Goal: Task Accomplishment & Management: Complete application form

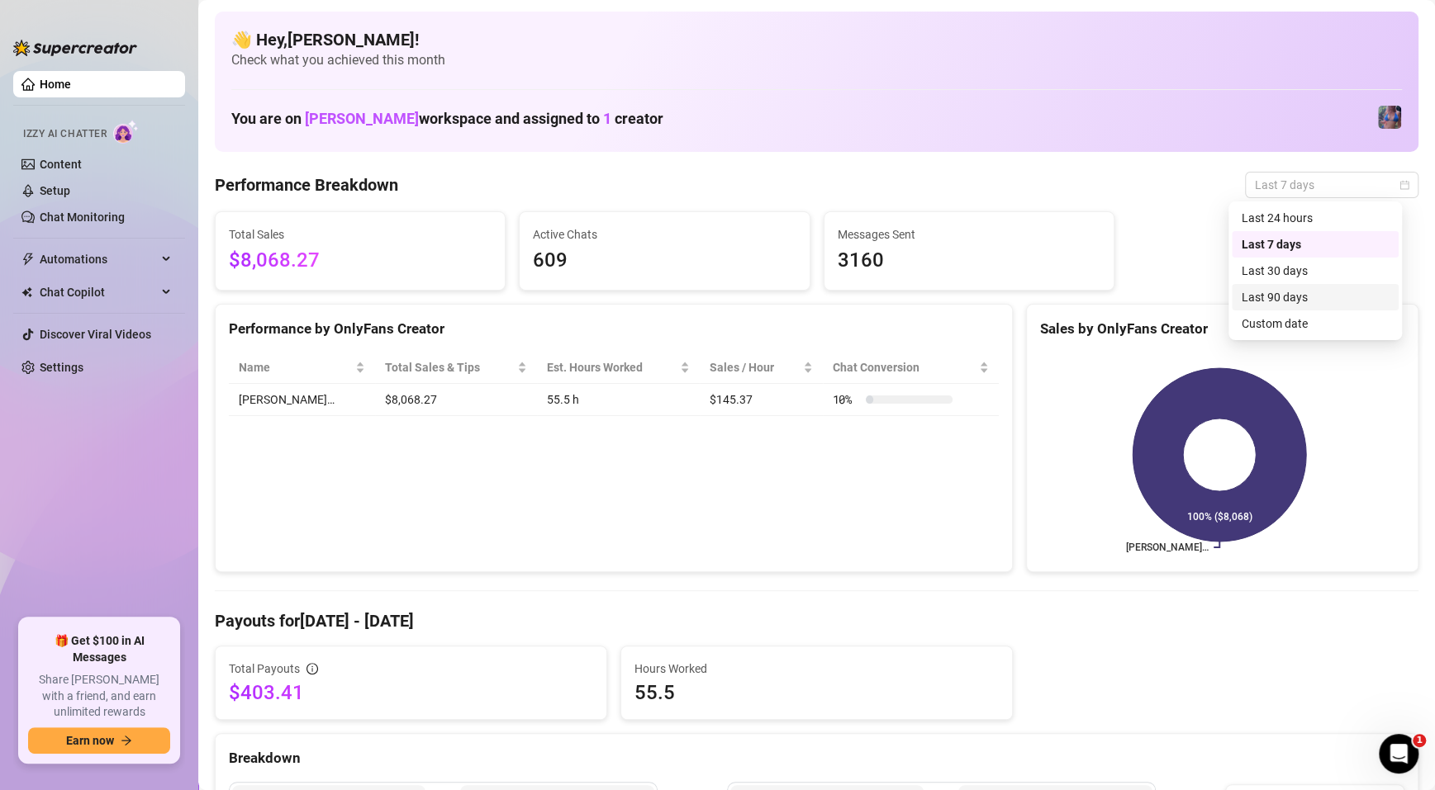
click at [1288, 308] on div "Last 90 days" at bounding box center [1315, 297] width 167 height 26
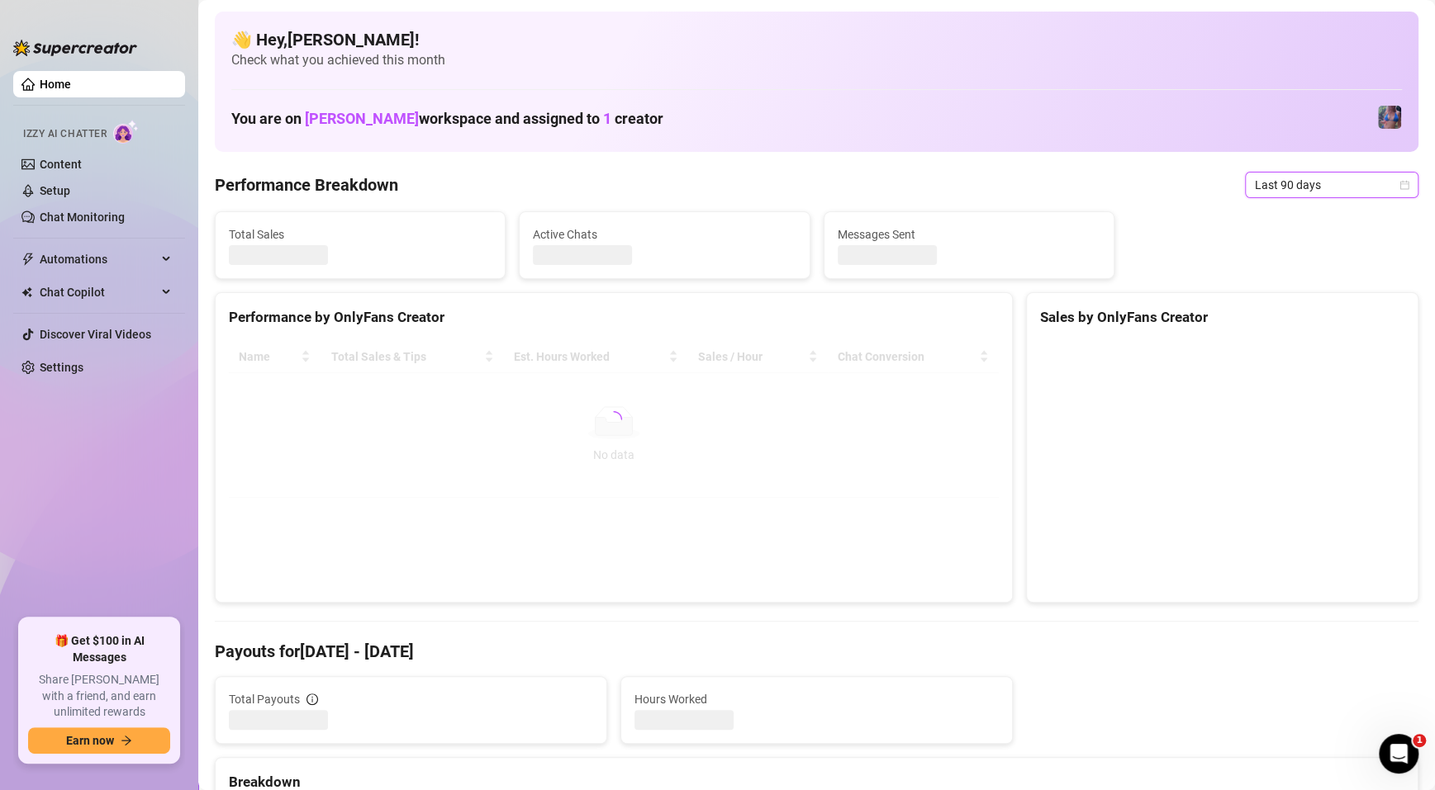
click at [1324, 184] on span "Last 90 days" at bounding box center [1332, 185] width 154 height 25
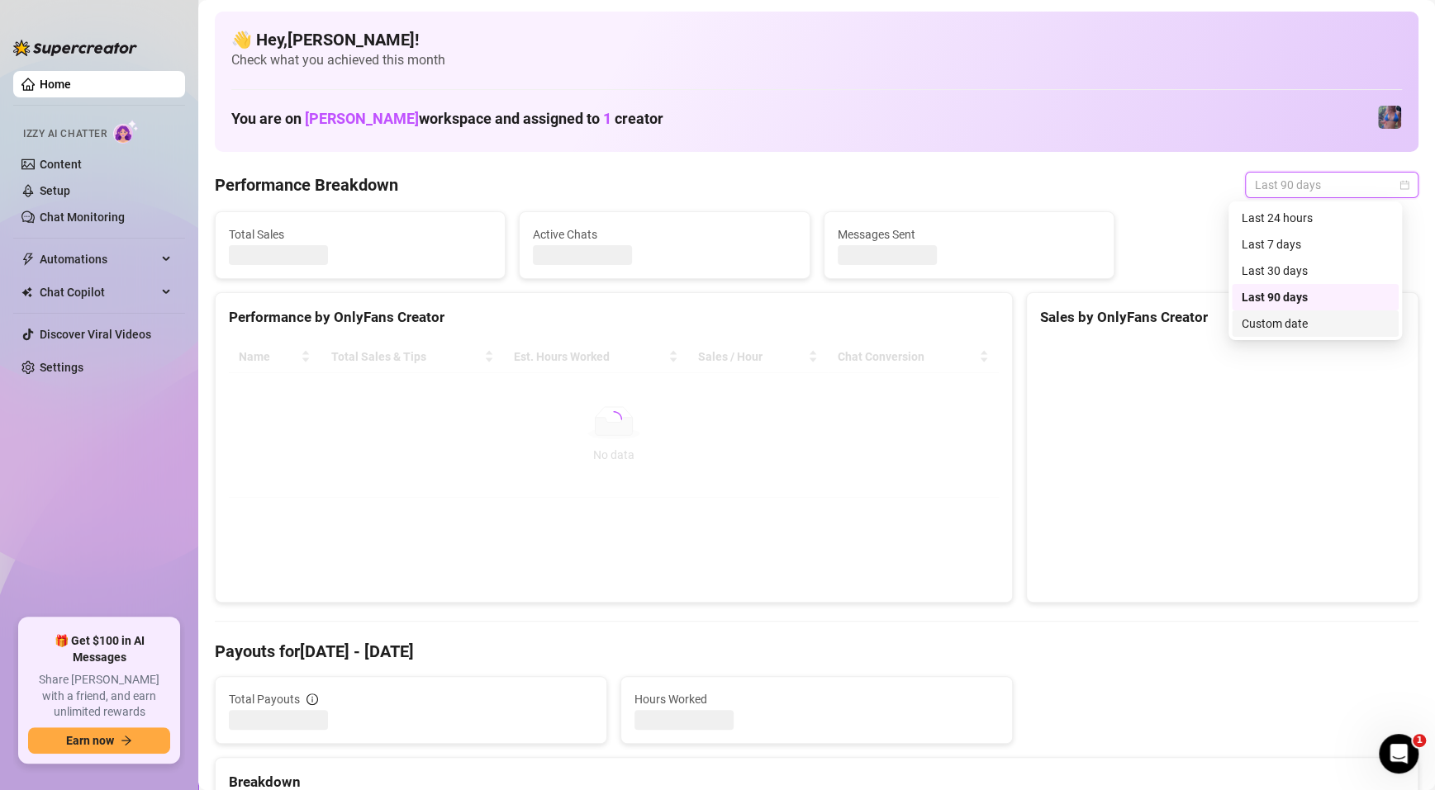
click at [1289, 320] on div "Custom date" at bounding box center [1314, 324] width 147 height 18
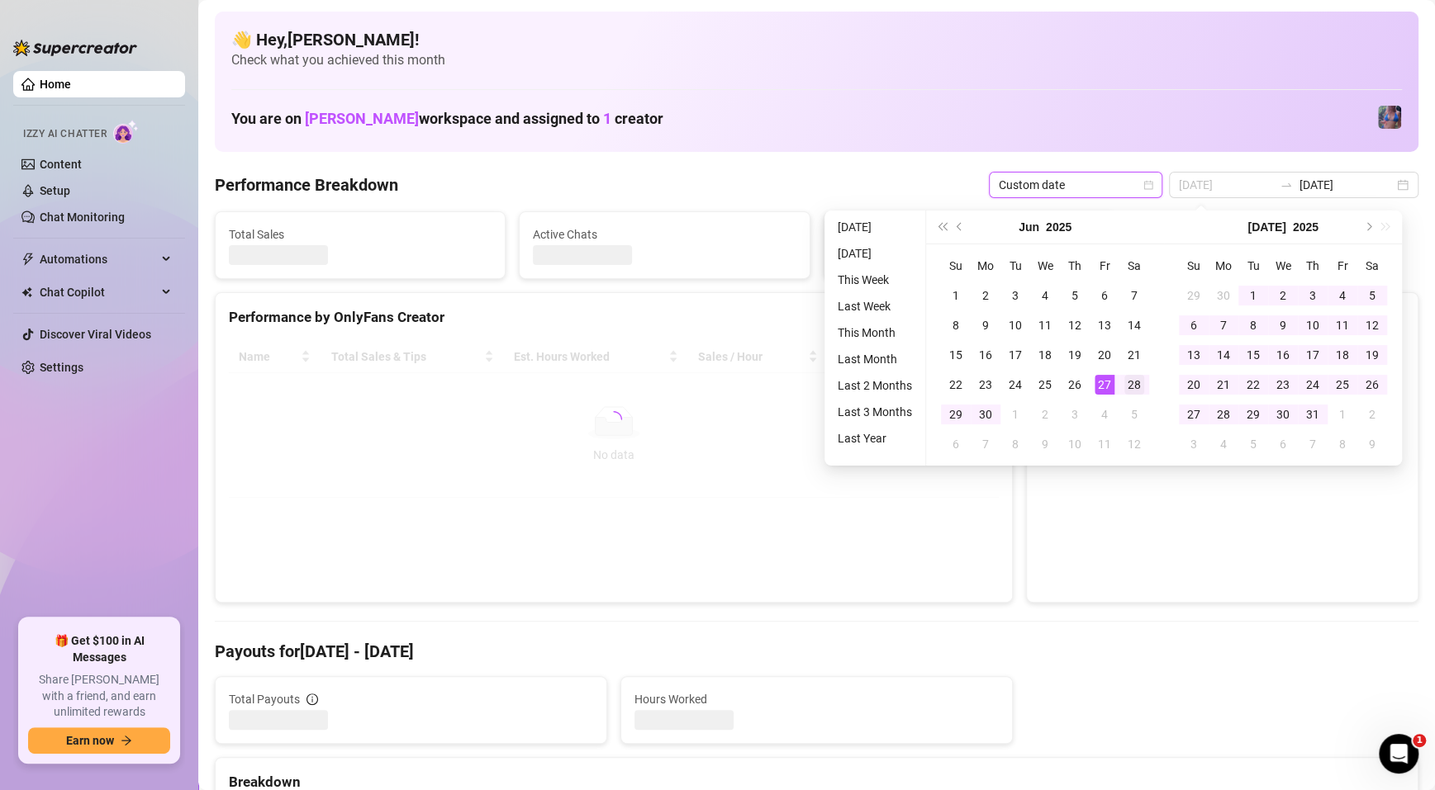
type input "[DATE]"
click at [1131, 378] on div "28" at bounding box center [1134, 385] width 20 height 20
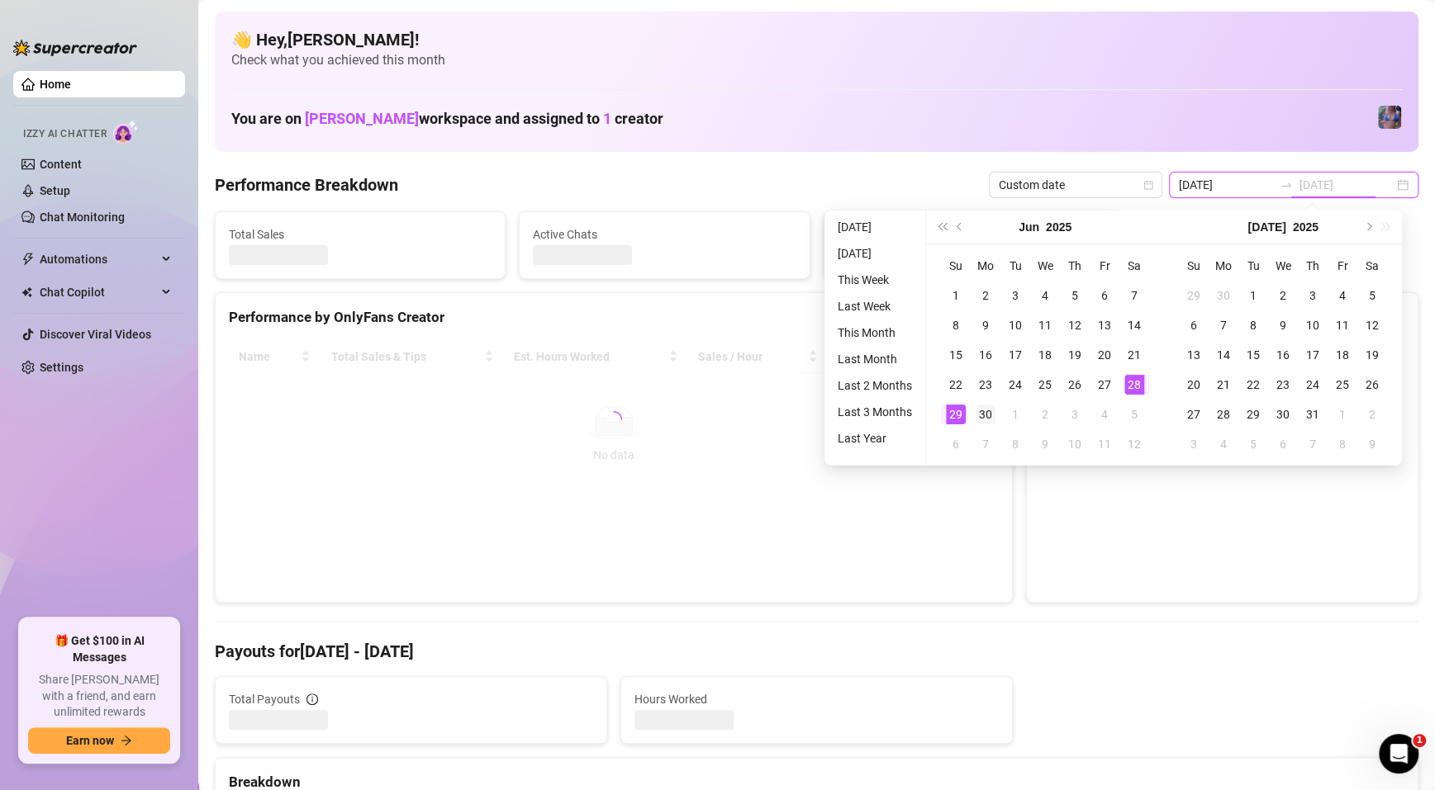
type input "[DATE]"
click at [980, 415] on div "30" at bounding box center [985, 415] width 20 height 20
type input "[DATE]"
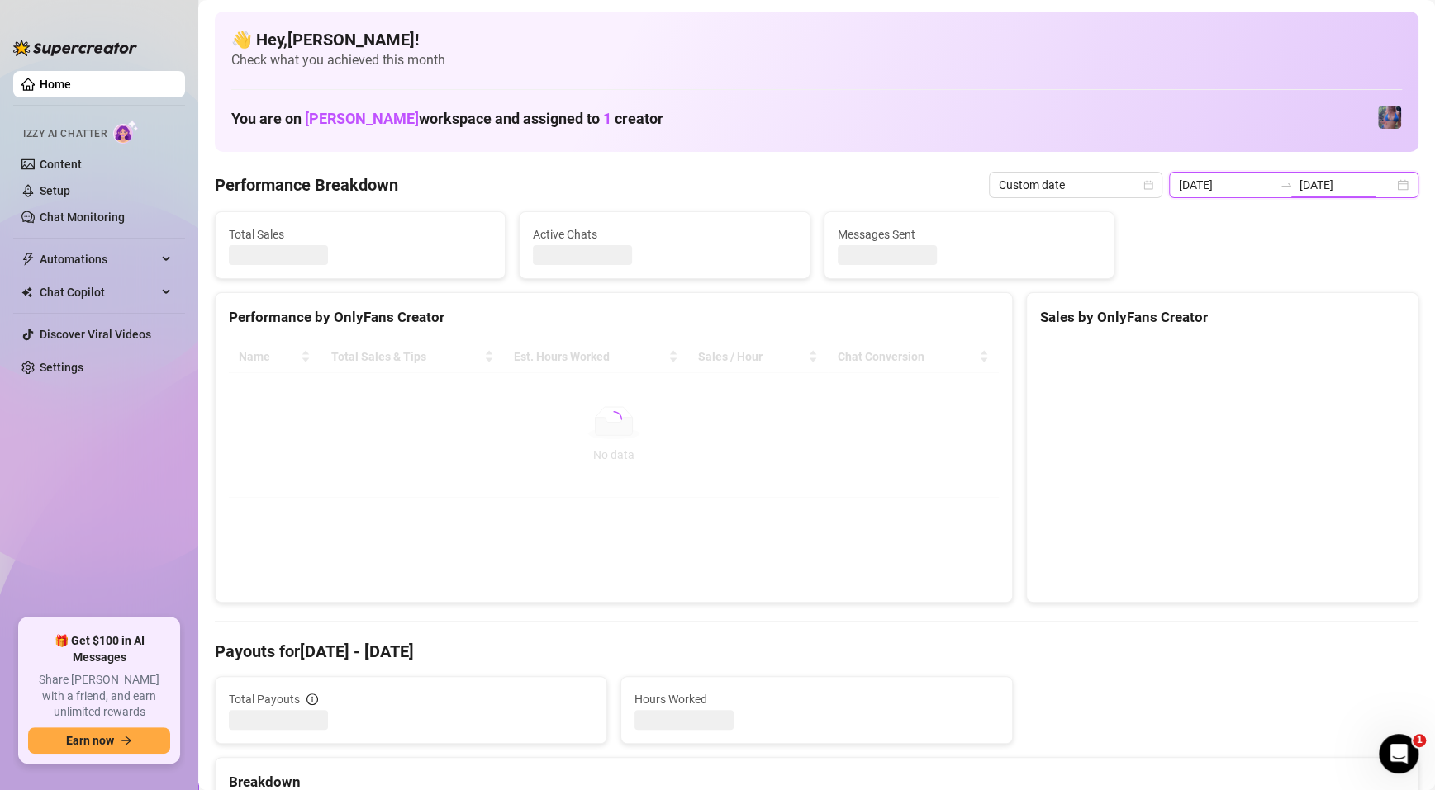
click at [1299, 184] on input "[DATE]" at bounding box center [1346, 185] width 94 height 18
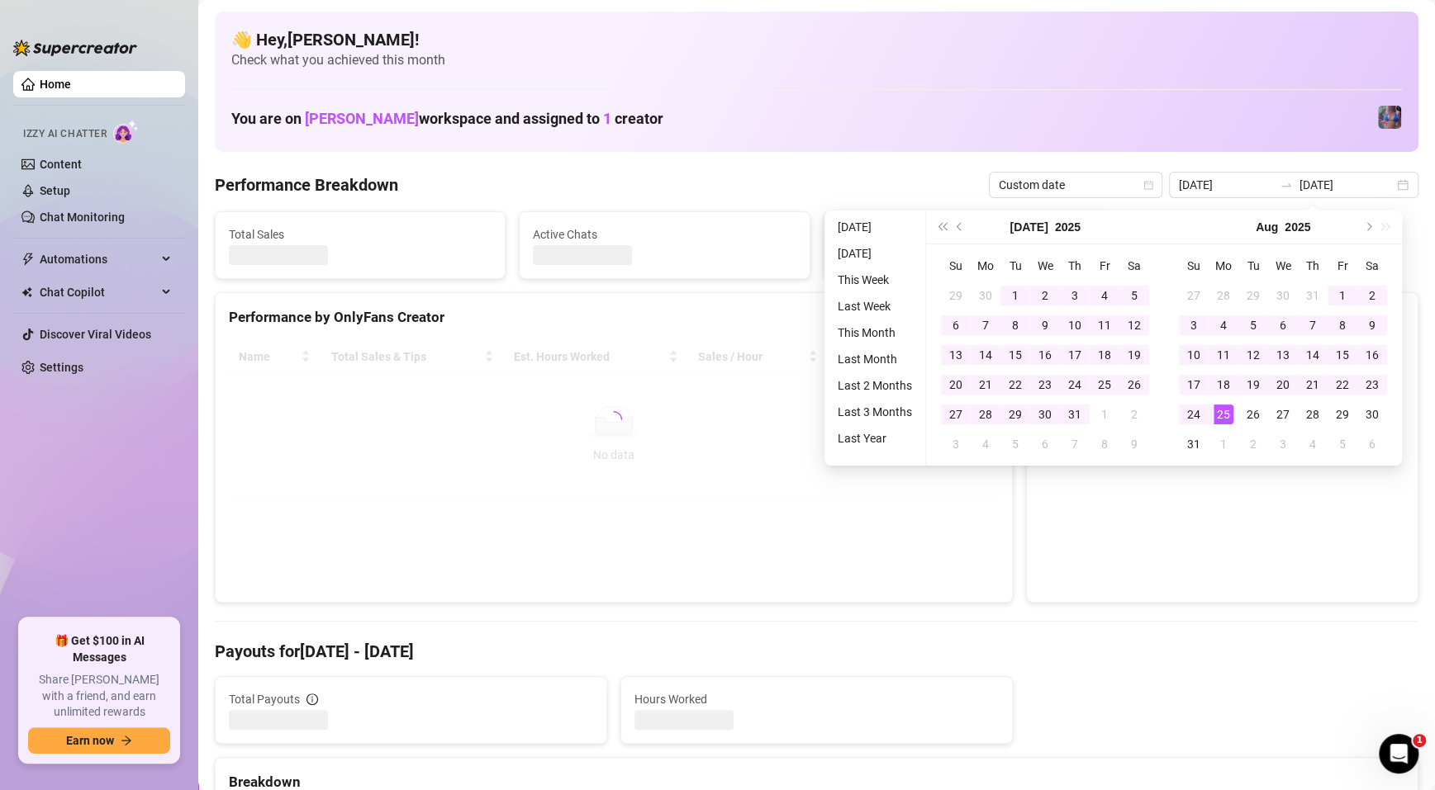
click at [1040, 534] on canvas at bounding box center [1219, 465] width 358 height 248
type input "[DATE]"
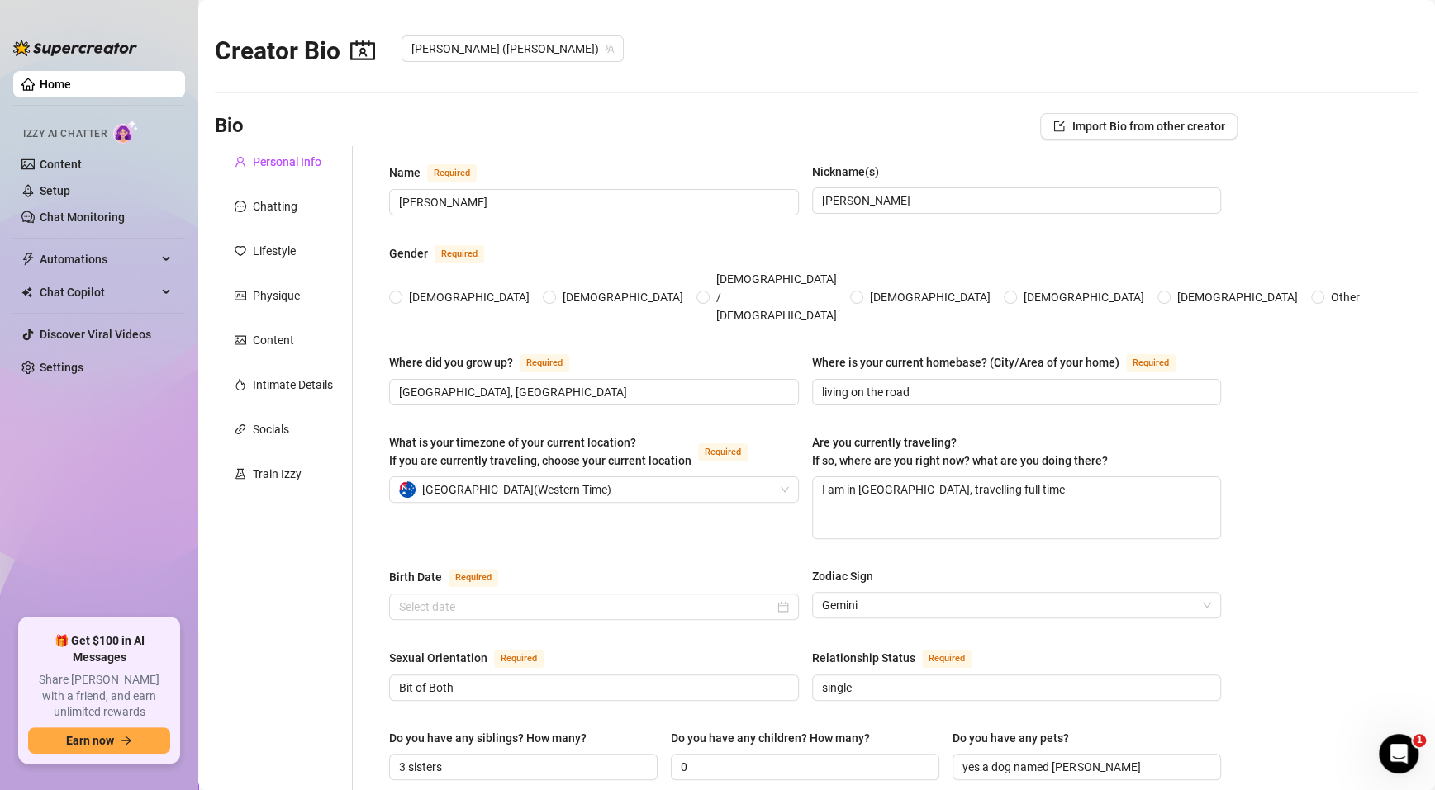
type input "[PERSON_NAME]"
type input "[GEOGRAPHIC_DATA], [GEOGRAPHIC_DATA]"
type input "living on the road"
type textarea "I am in [GEOGRAPHIC_DATA], travelling full time"
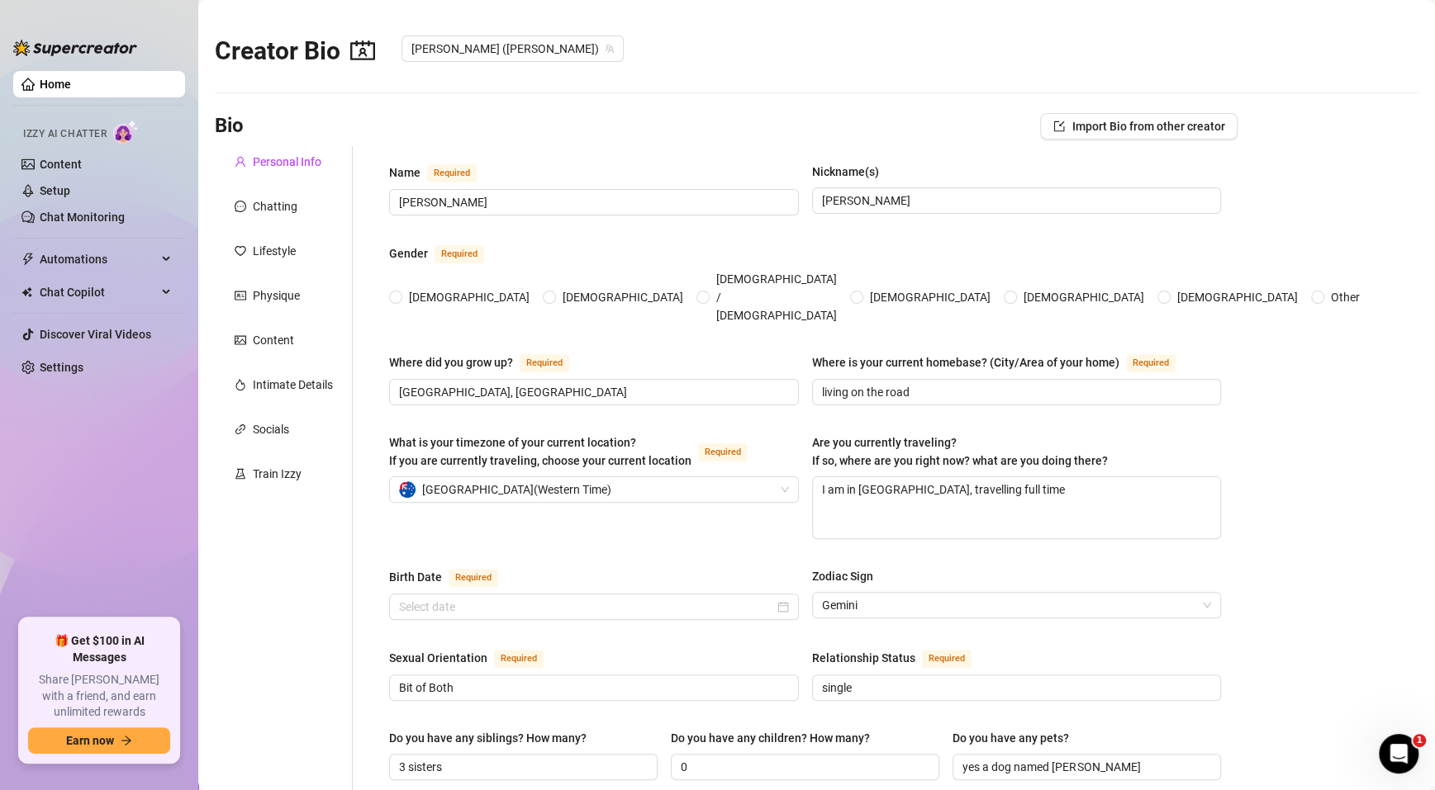
type input "Bit of Both"
type input "single"
type input "3 sisters"
type input "0"
type input "yes a dog named [PERSON_NAME]"
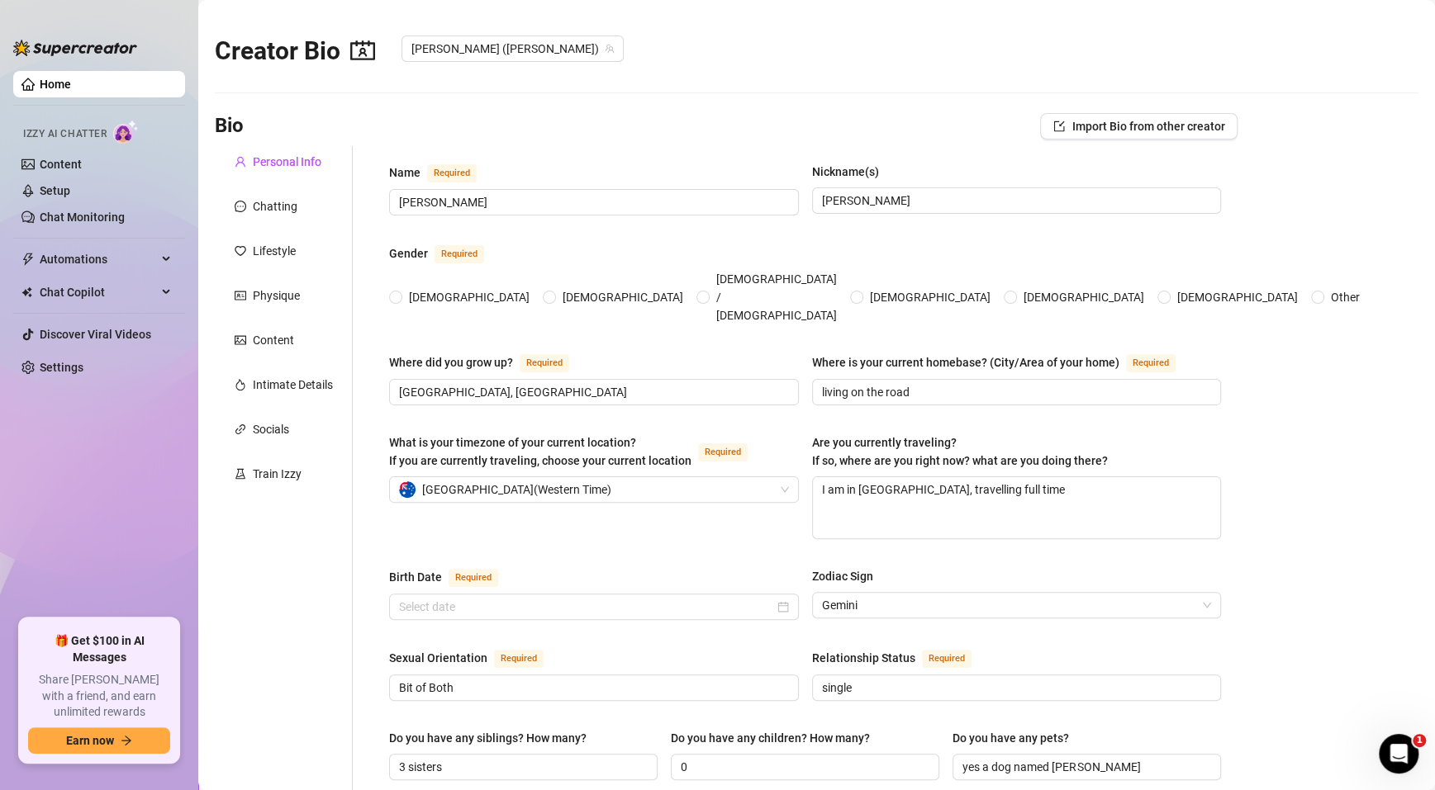
type input "social media"
type input "i worked in mining in various roles"
type input "I started Uni but went for some hands on work"
type input "I don't have religious beliefs"
type input "I don't have any Ideological beliefs"
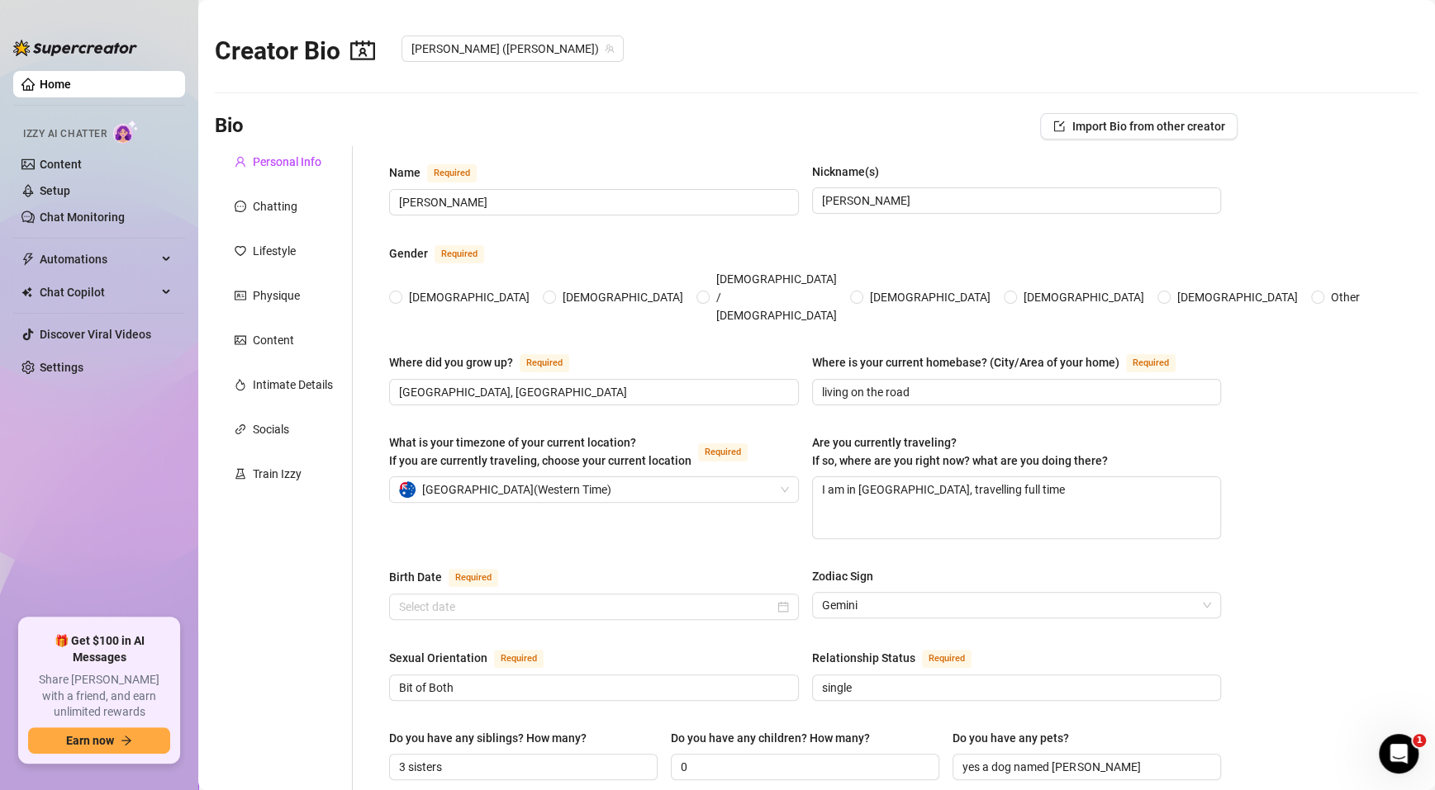
type textarea "i want to travel the world full time and then own my own farm and have as many …"
type textarea "I forgot to put the bung in my tinny and it started sinking, once I got it back…"
type textarea "i didnt finish year 12 i got high distinctions in university"
type textarea "I love the outdoors and exploring new areas, I also love a quiet inside day to …"
radio input "true"
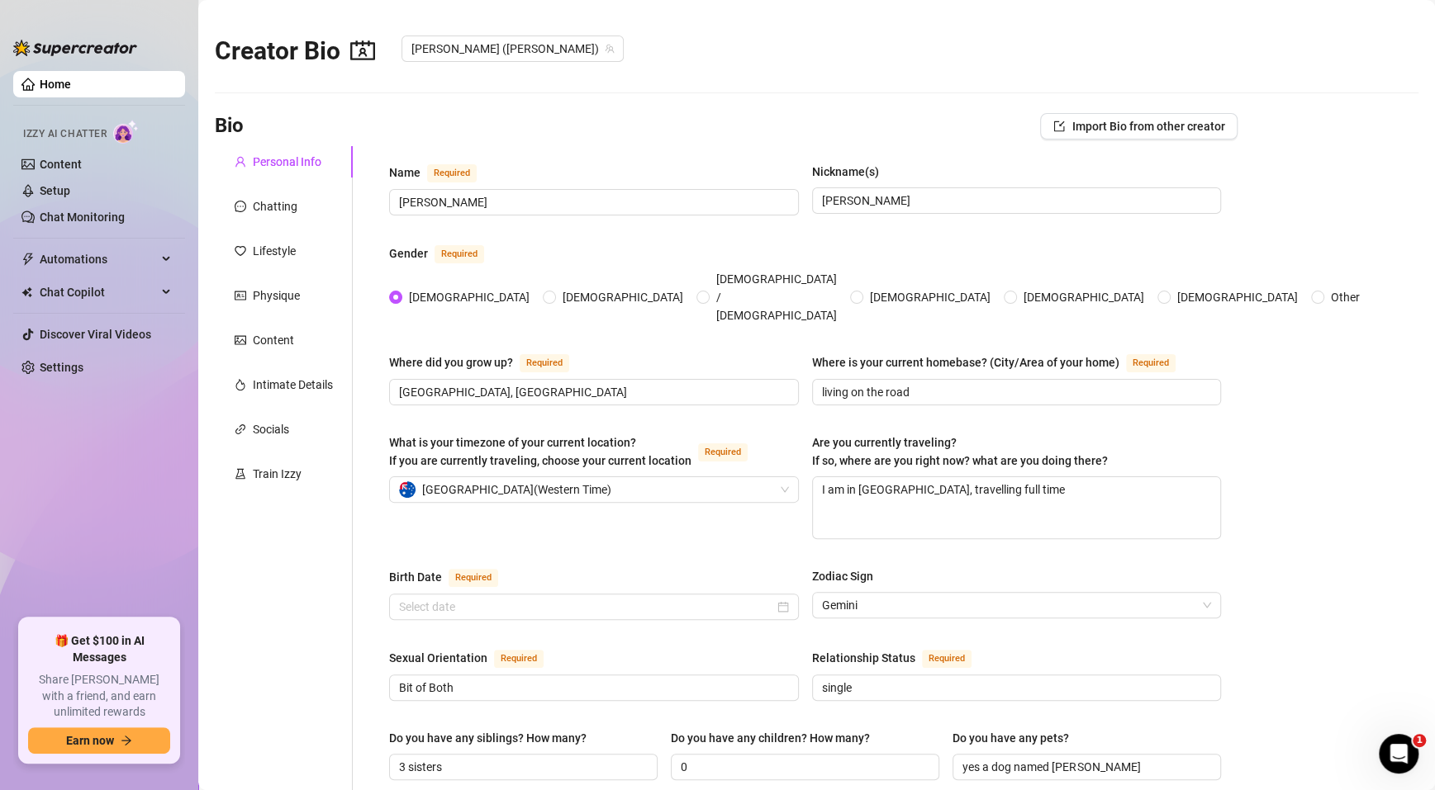
type input "[DATE]"
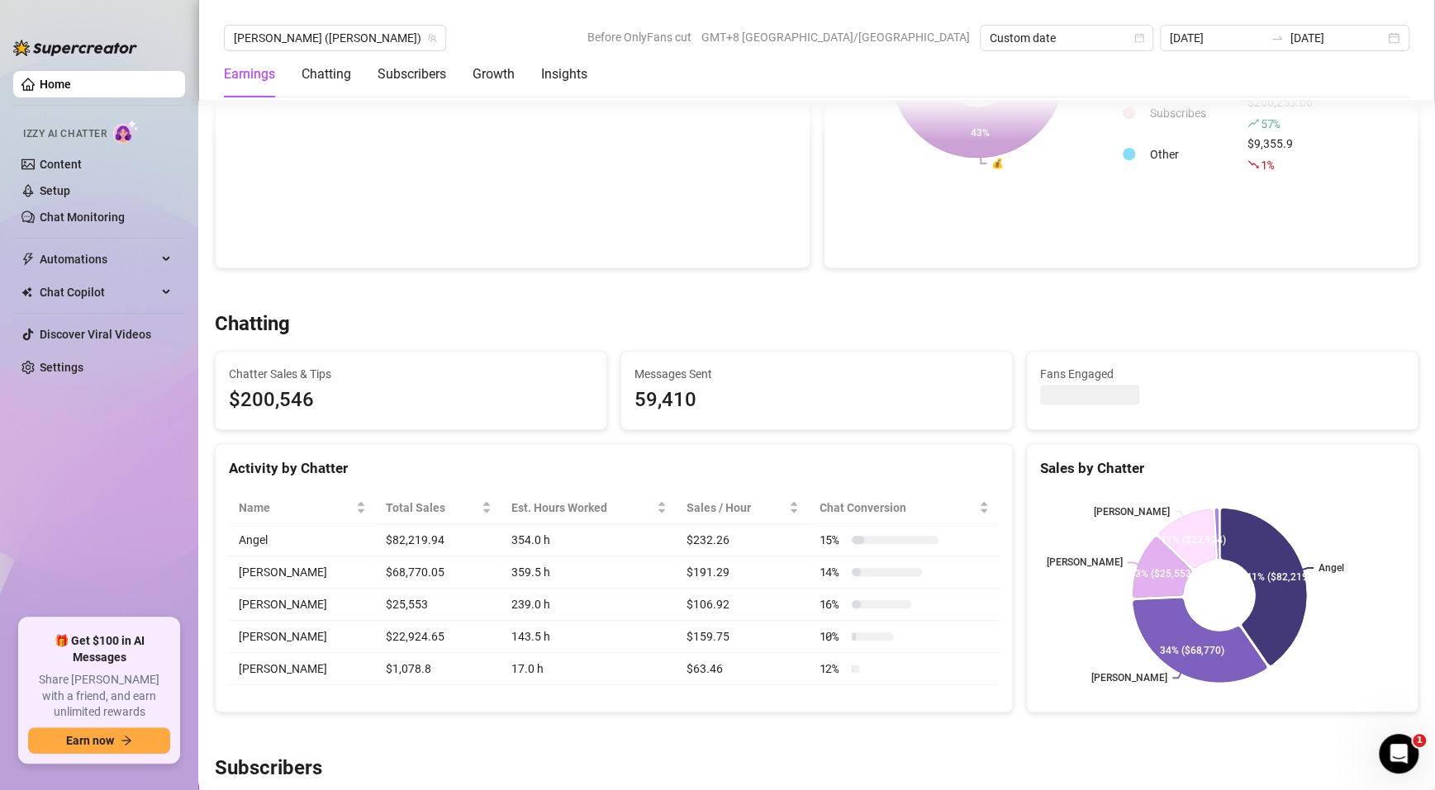
scroll to position [99, 0]
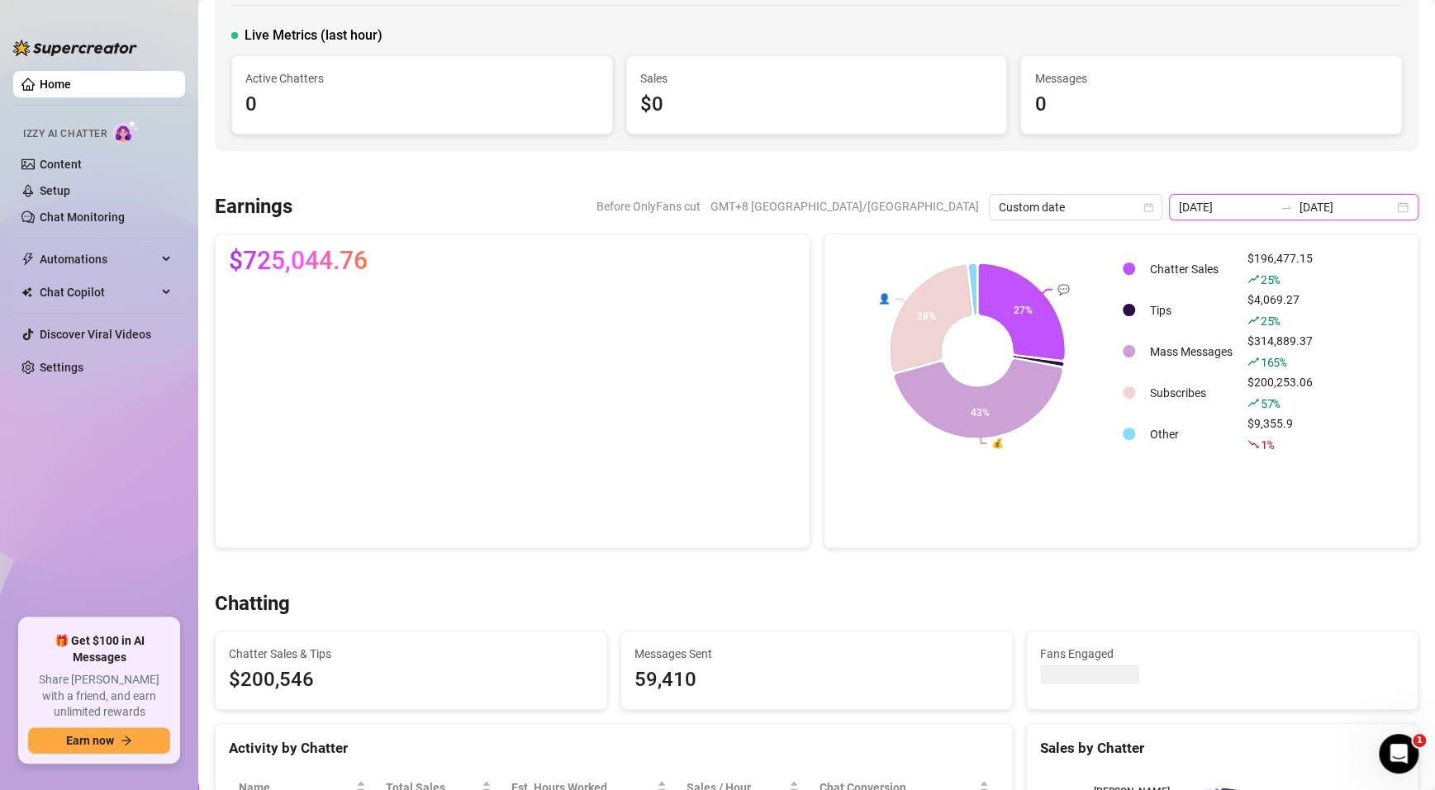
click at [1375, 214] on input "[DATE]" at bounding box center [1346, 207] width 94 height 18
click at [1384, 207] on div "[DATE] [DATE]" at bounding box center [1293, 207] width 249 height 26
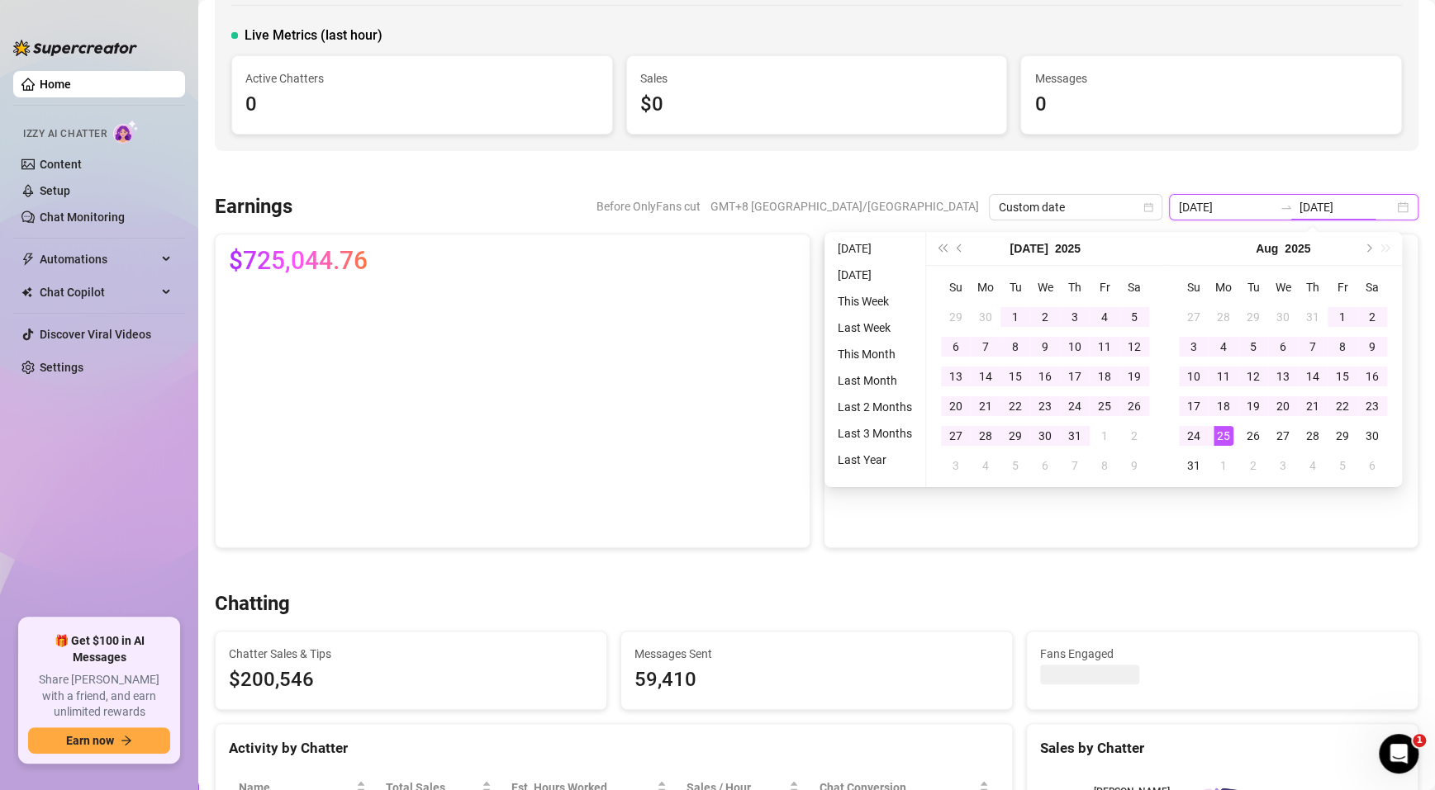
type input "[DATE]"
click at [1364, 215] on input "[DATE]" at bounding box center [1346, 207] width 94 height 18
click at [1380, 212] on div "[DATE] [DATE]" at bounding box center [1293, 207] width 249 height 26
click at [1272, 197] on div "[DATE] [DATE]" at bounding box center [1293, 207] width 249 height 26
click at [1071, 218] on span "Custom date" at bounding box center [1076, 207] width 154 height 25
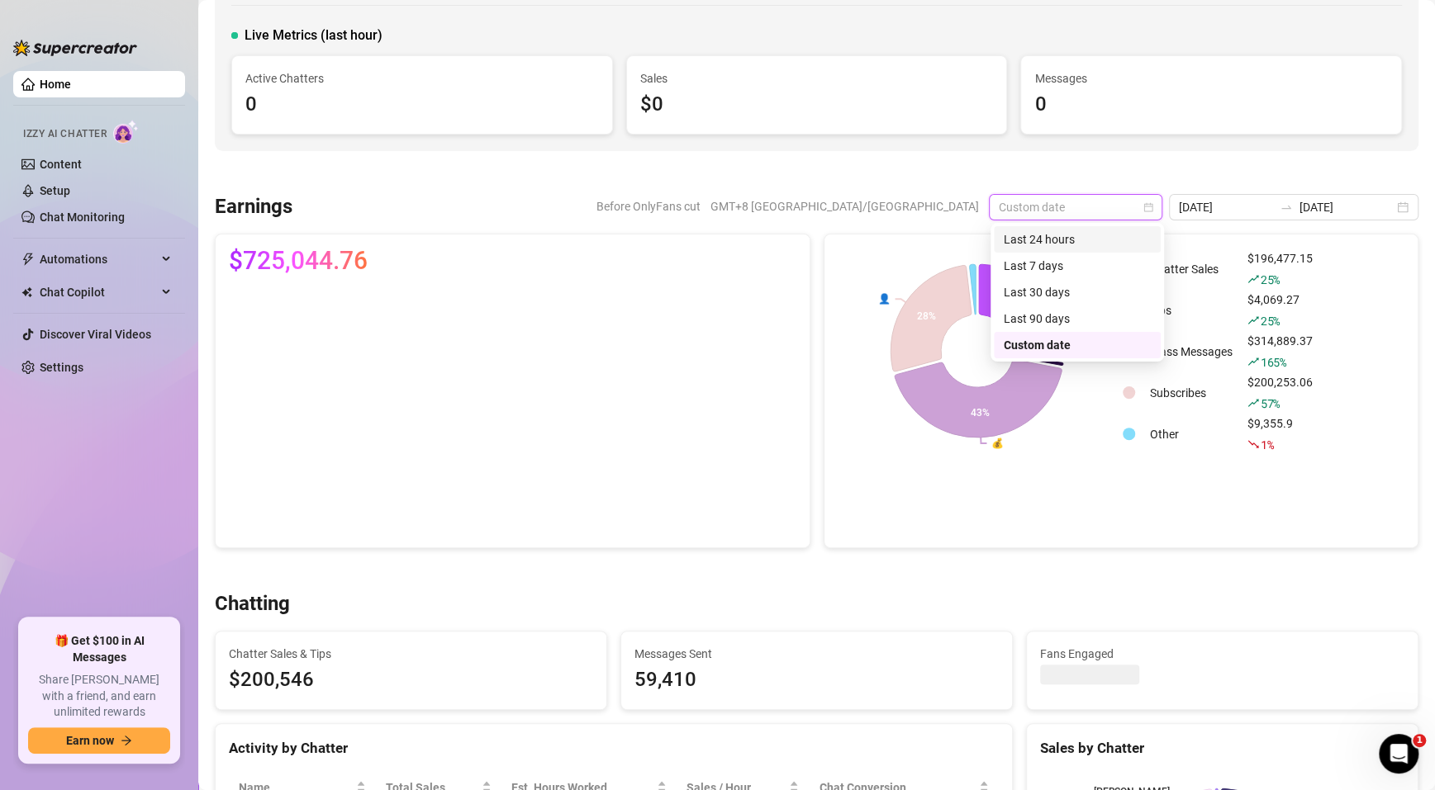
click at [1068, 243] on div "Last 24 hours" at bounding box center [1077, 239] width 147 height 18
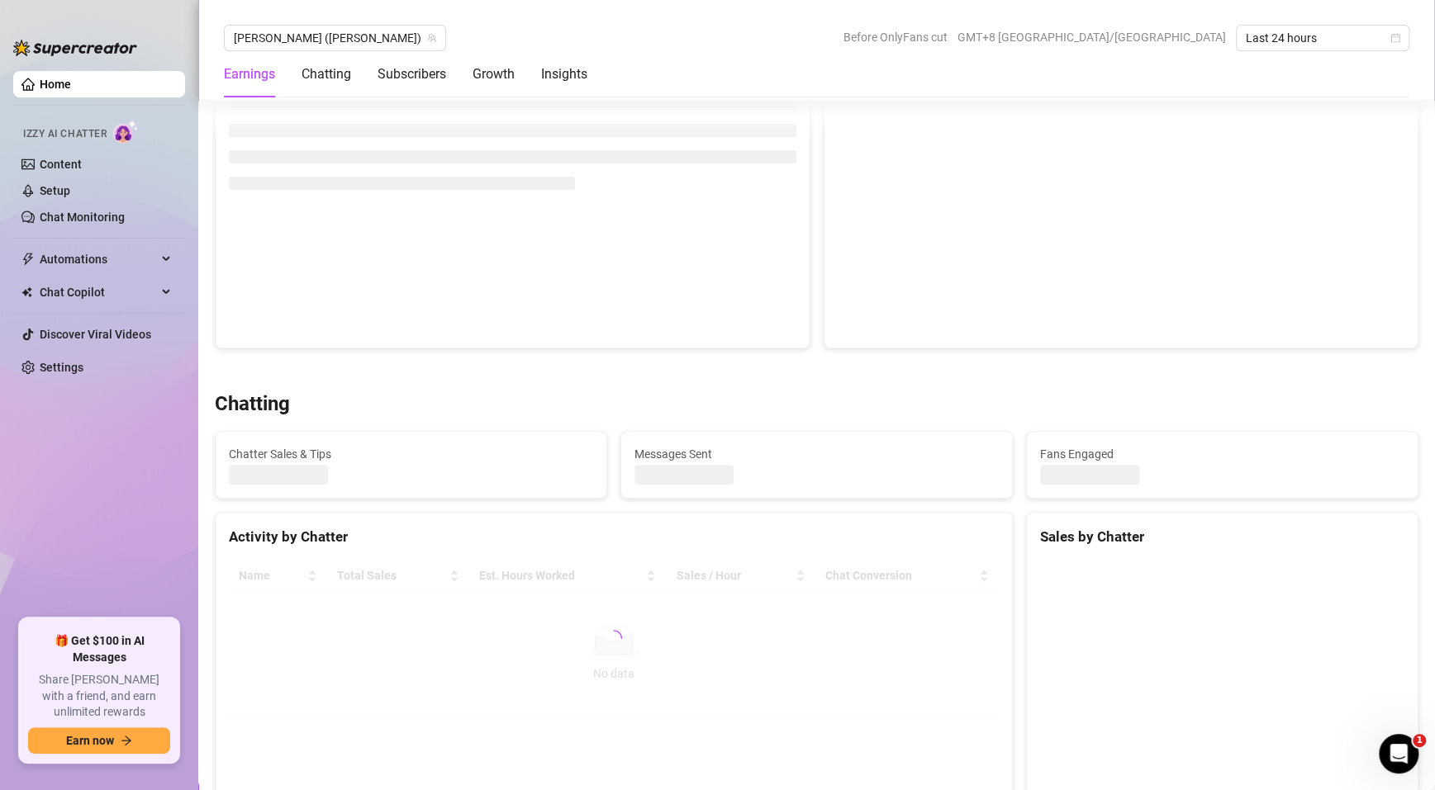
scroll to position [496, 0]
